Goal: Find specific page/section: Find specific page/section

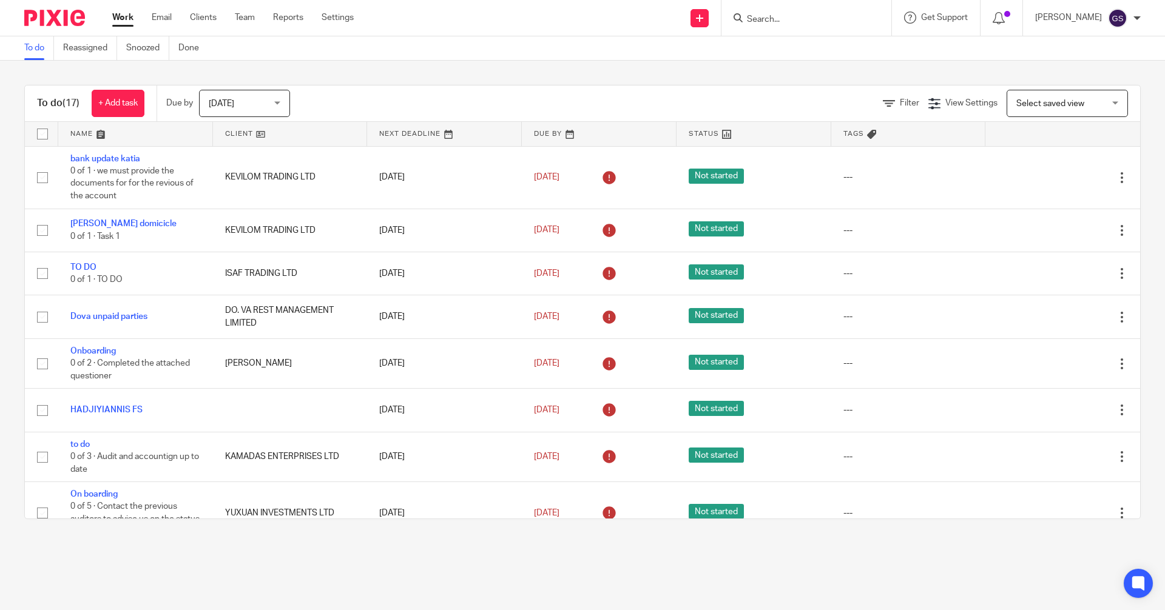
click at [803, 18] on input "Search" at bounding box center [800, 20] width 109 height 11
type input "klaroma"
click at [803, 46] on link at bounding box center [818, 47] width 150 height 18
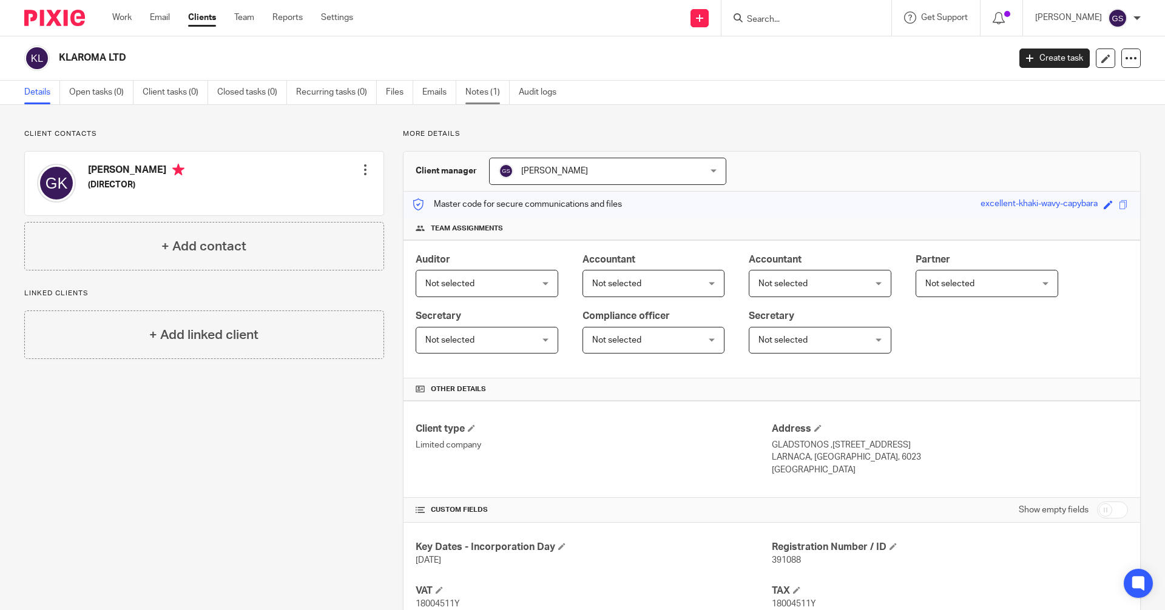
click at [476, 95] on link "Notes (1)" at bounding box center [487, 93] width 44 height 24
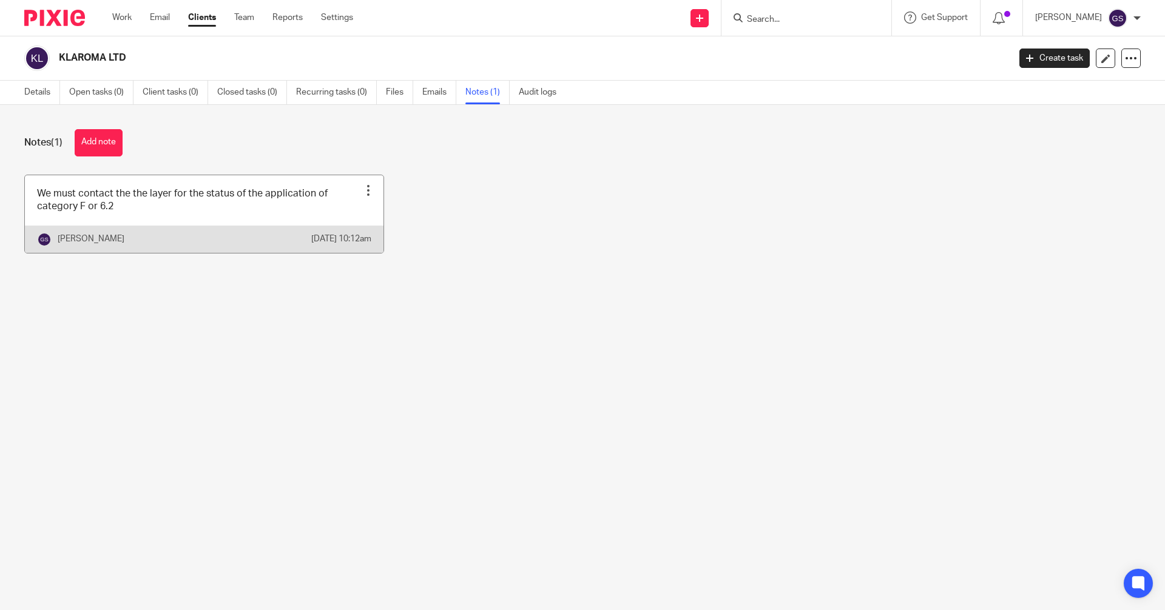
click at [181, 210] on link at bounding box center [204, 214] width 358 height 78
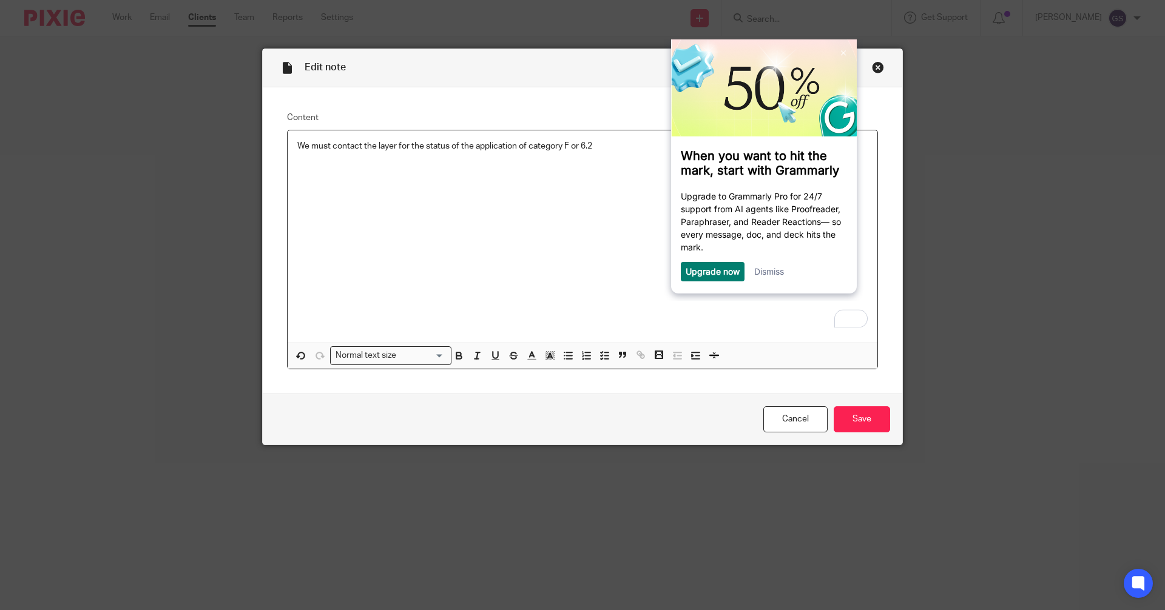
click at [595, 144] on p "We must contact the layer for the status of the application of category F or 6.2" at bounding box center [582, 146] width 570 height 12
click at [842, 50] on img at bounding box center [842, 52] width 5 height 5
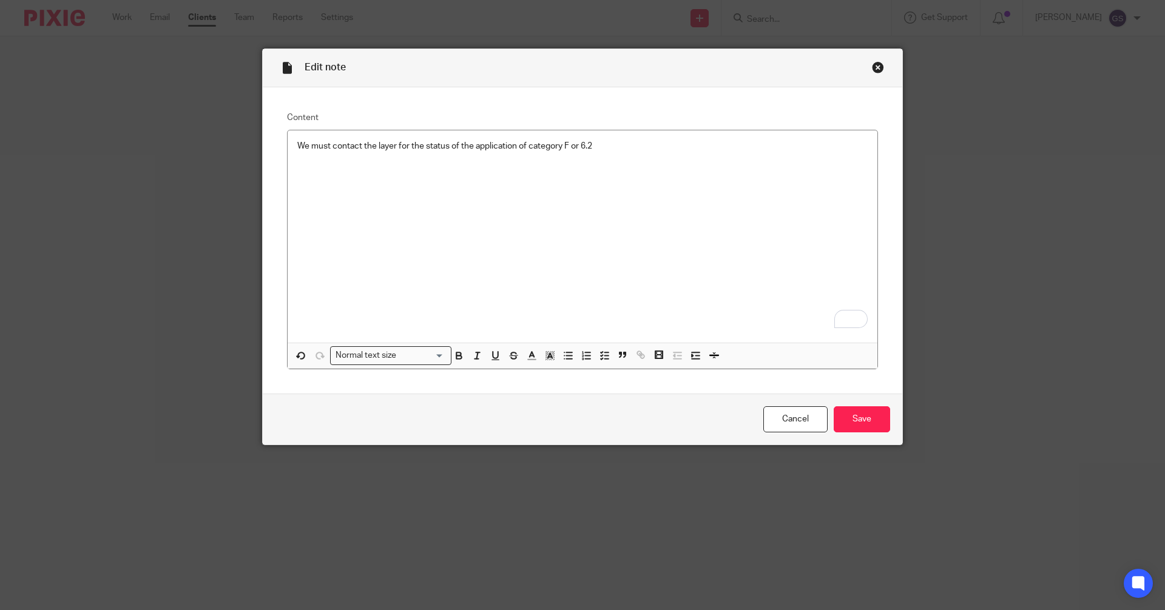
click at [872, 67] on div "Close this dialog window" at bounding box center [878, 67] width 12 height 12
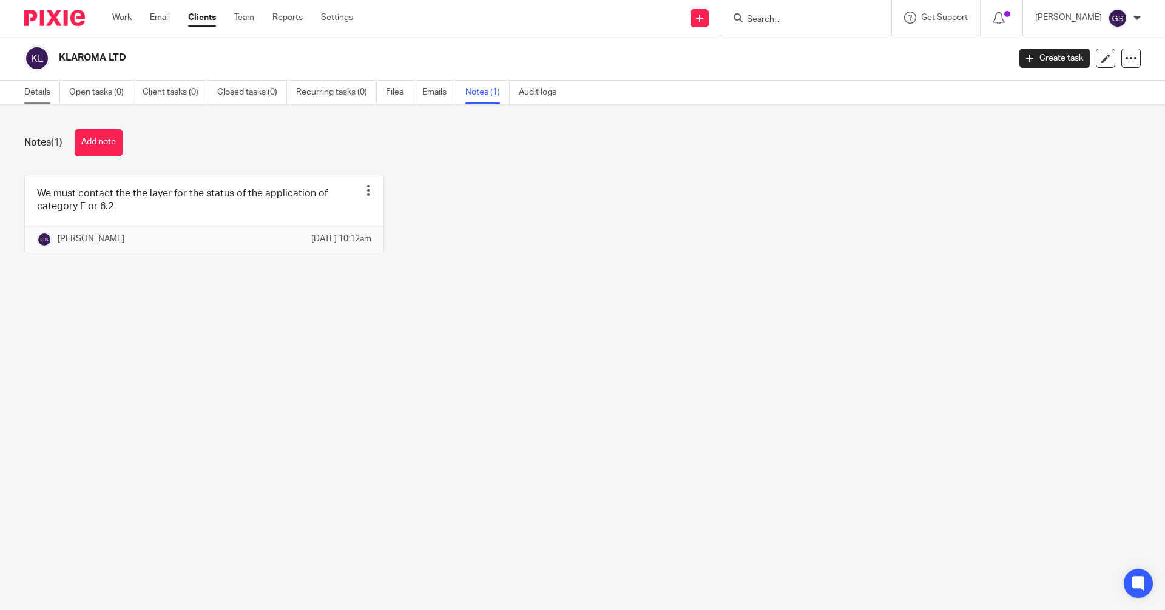
click at [37, 95] on link "Details" at bounding box center [42, 93] width 36 height 24
click at [87, 55] on h2 "KLAROMA LTD" at bounding box center [435, 58] width 753 height 13
click at [34, 61] on img at bounding box center [36, 57] width 25 height 25
click at [27, 91] on link "Details" at bounding box center [42, 93] width 36 height 24
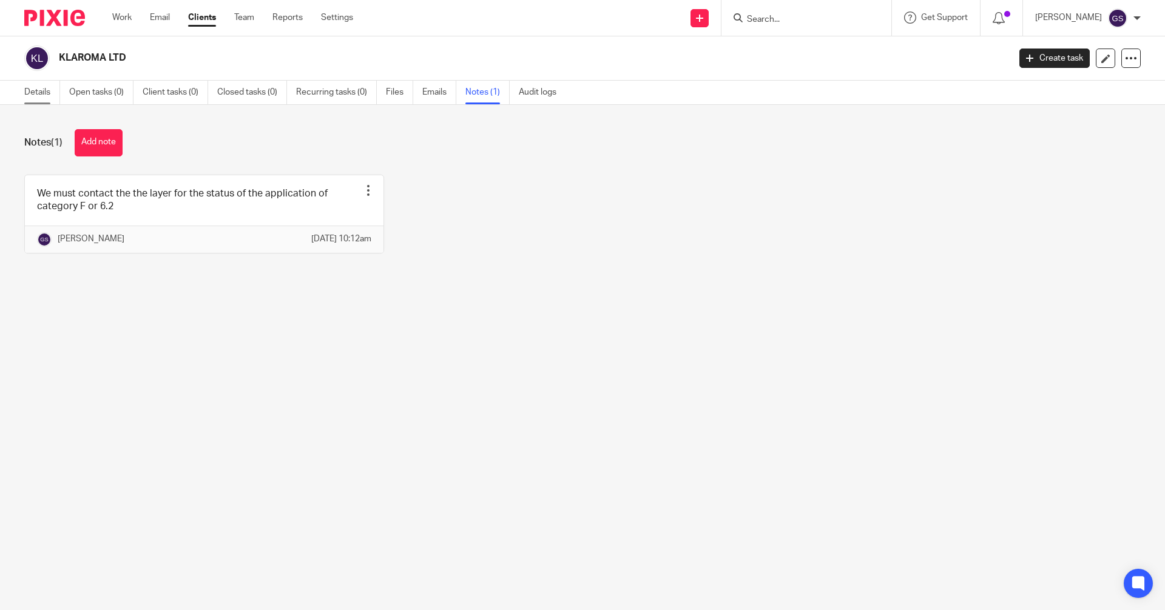
click at [27, 91] on link "Details" at bounding box center [42, 93] width 36 height 24
